Goal: Information Seeking & Learning: Learn about a topic

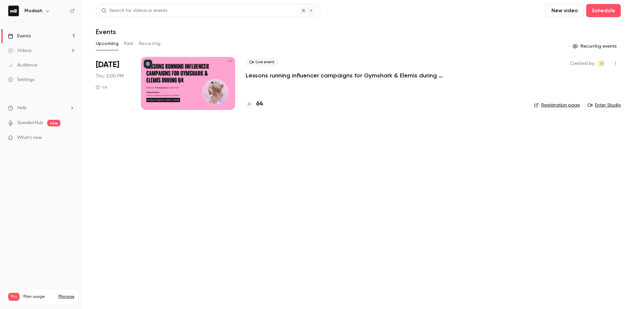
click at [31, 35] on link "Events 1" at bounding box center [41, 36] width 83 height 15
click at [26, 48] on div "Videos" at bounding box center [19, 50] width 23 height 7
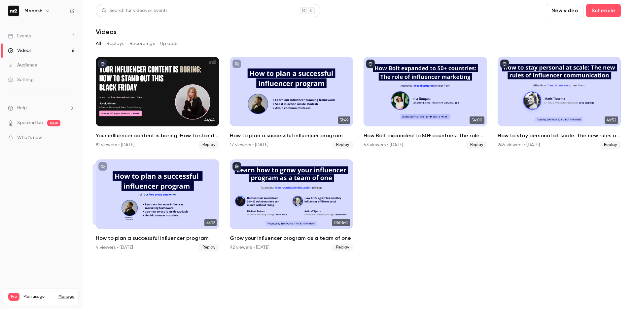
click at [40, 39] on link "Events 1" at bounding box center [41, 36] width 83 height 15
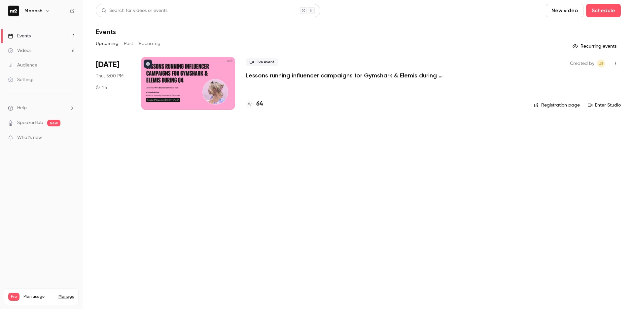
click at [133, 45] on div "Upcoming Past Recurring" at bounding box center [358, 43] width 525 height 11
click at [133, 43] on button "Past" at bounding box center [129, 43] width 10 height 11
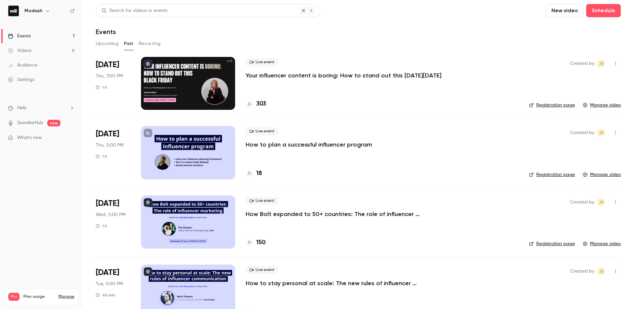
click at [332, 77] on p "Your influencer content is boring: How to stand out this [DATE][DATE]" at bounding box center [344, 75] width 196 height 8
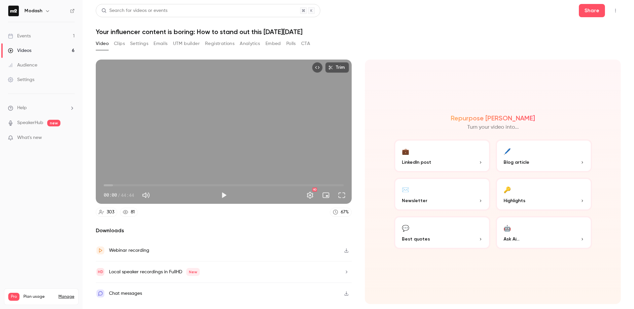
click at [31, 38] on link "Events 1" at bounding box center [41, 36] width 83 height 15
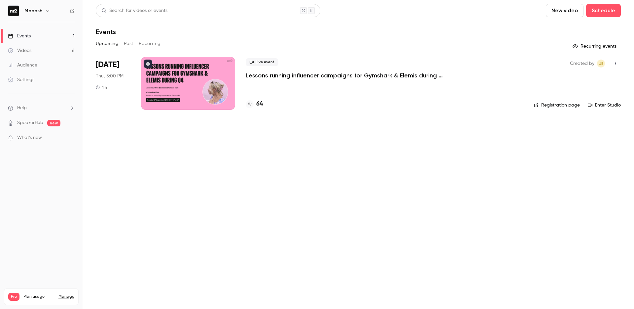
click at [132, 44] on button "Past" at bounding box center [129, 43] width 10 height 11
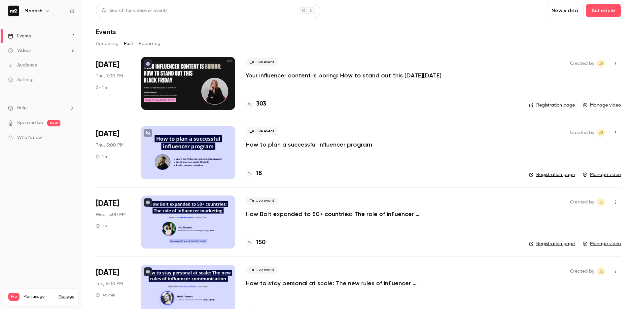
click at [103, 44] on button "Upcoming" at bounding box center [107, 43] width 23 height 11
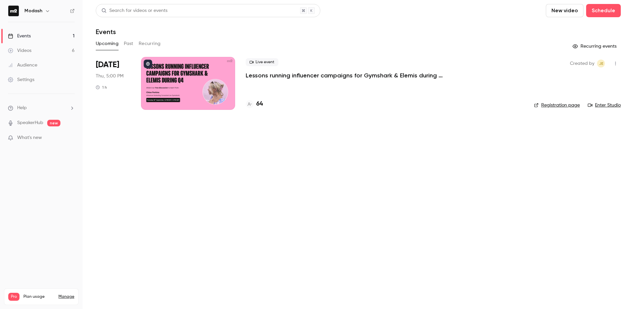
click at [265, 106] on div "64" at bounding box center [385, 103] width 278 height 9
click at [262, 106] on h4 "64" at bounding box center [259, 103] width 7 height 9
